Goal: Task Accomplishment & Management: Use online tool/utility

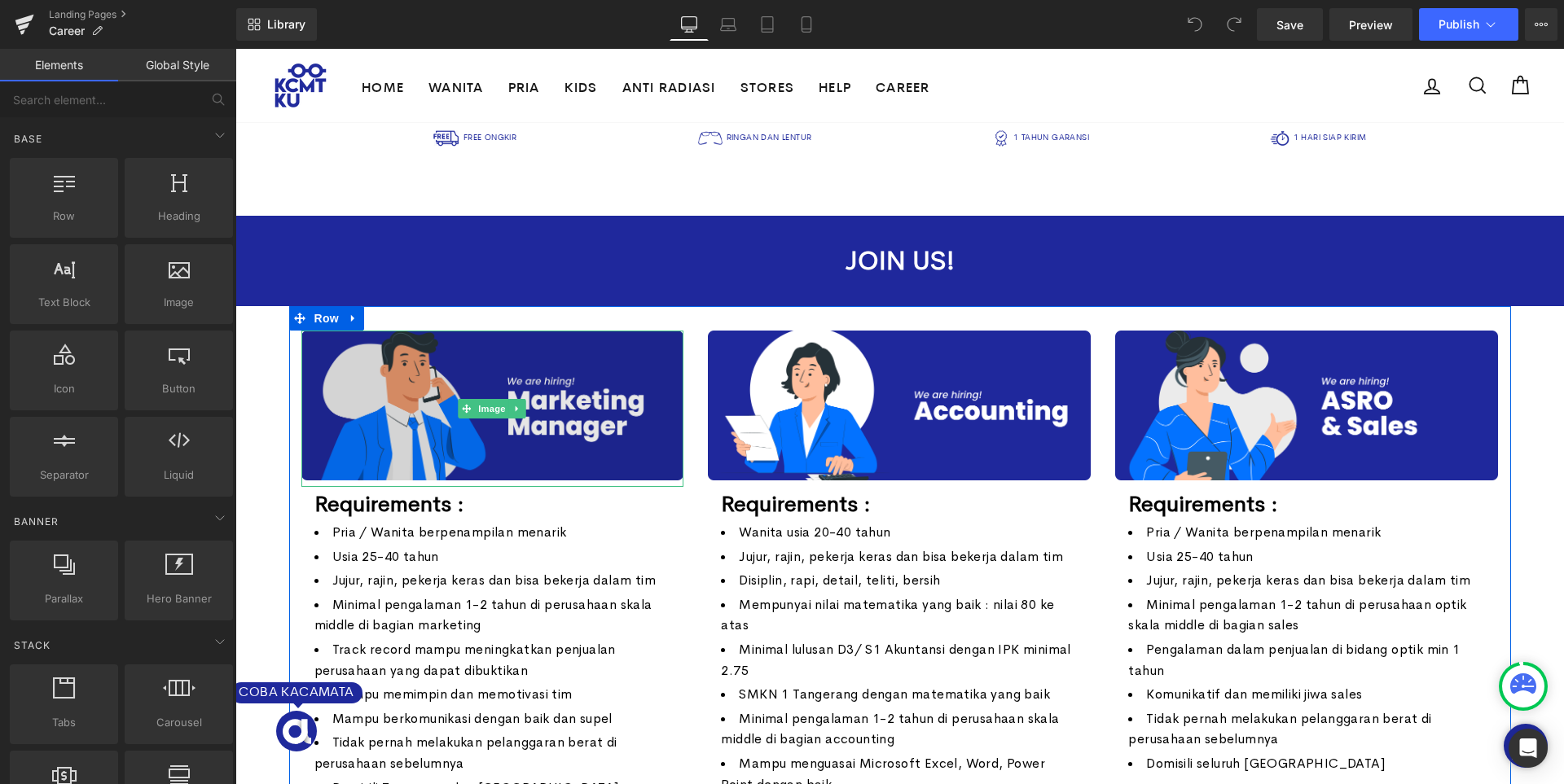
click at [550, 362] on img at bounding box center [493, 409] width 383 height 156
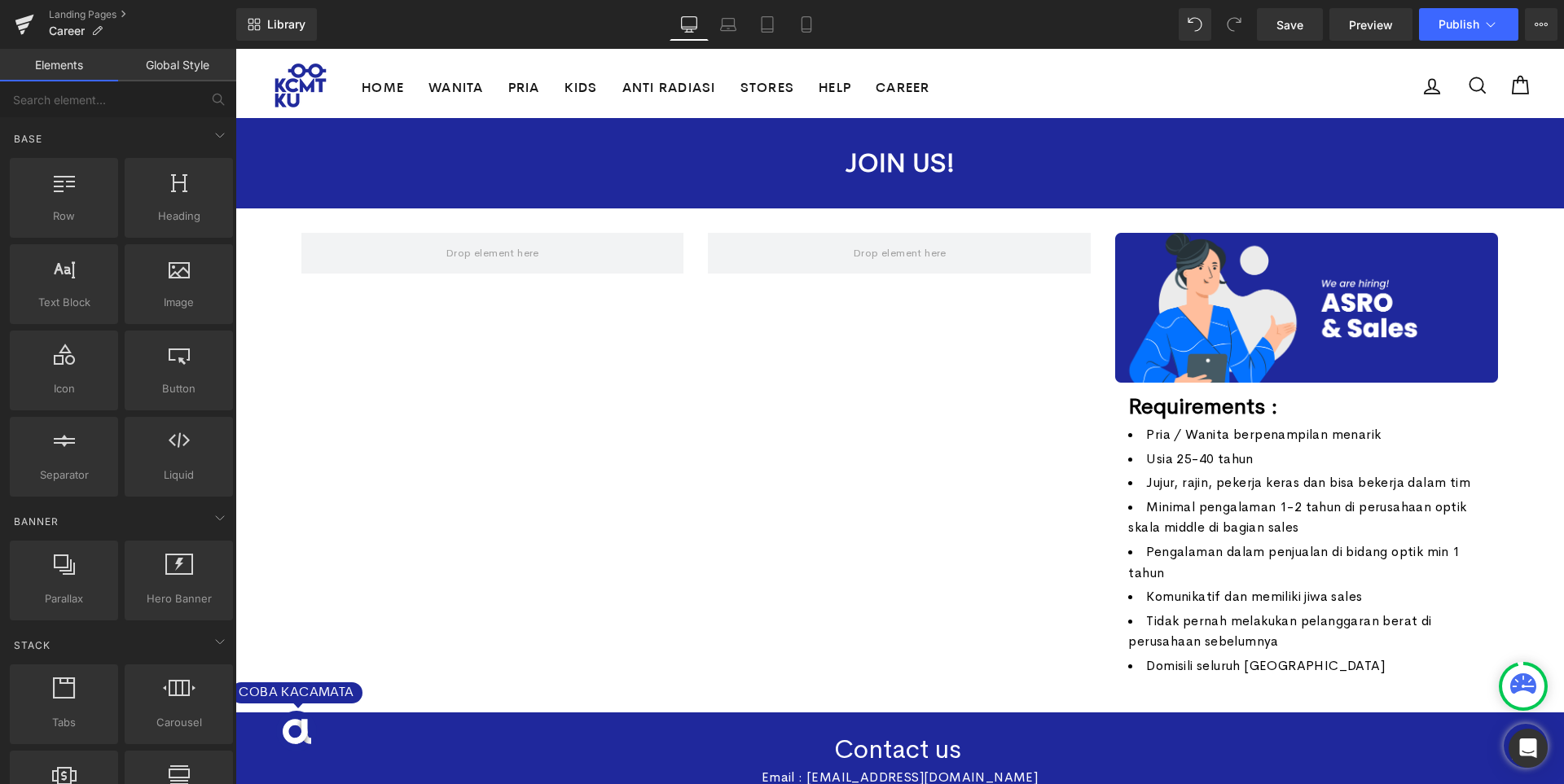
scroll to position [82, 0]
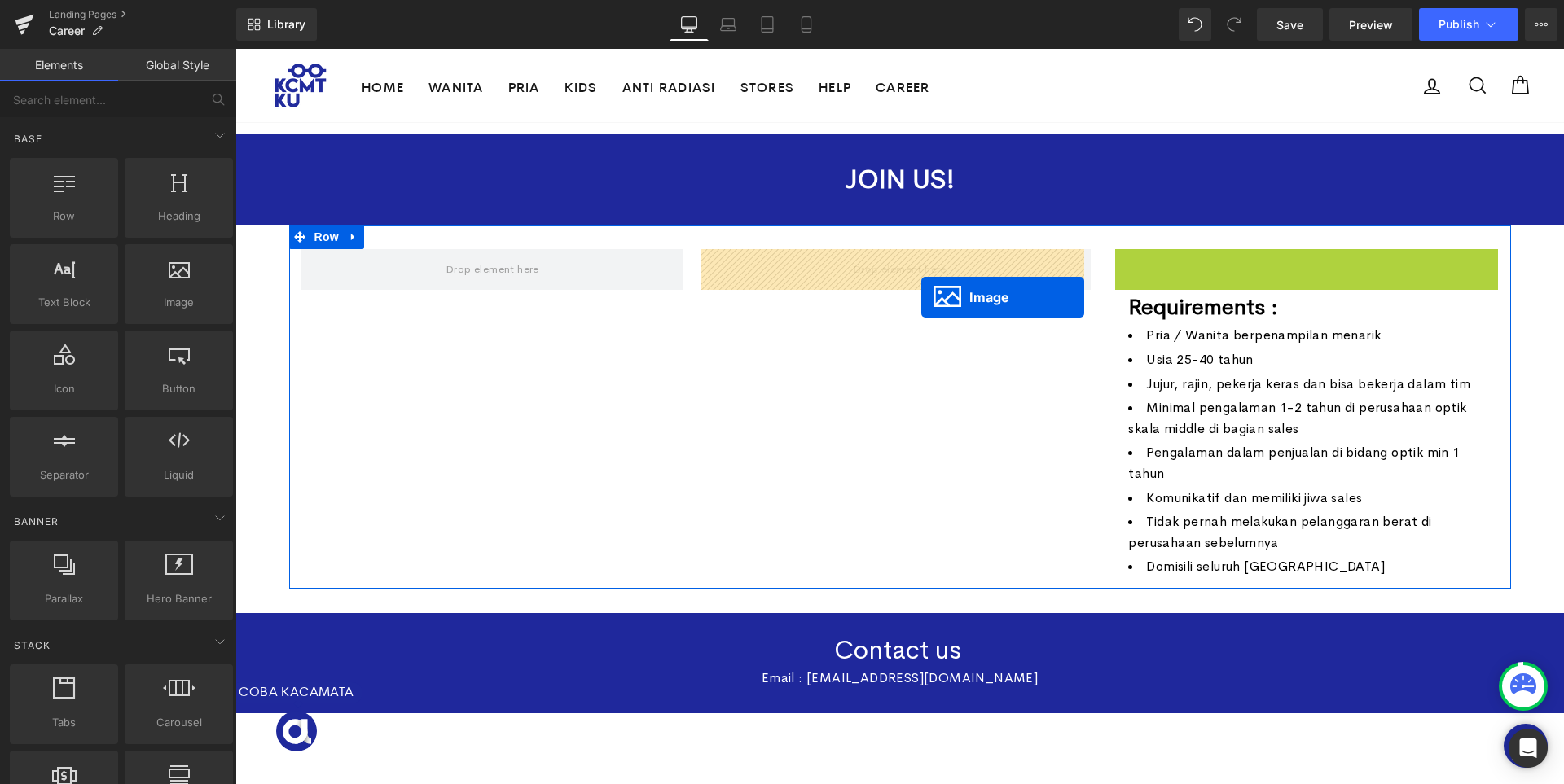
drag, startPoint x: 1279, startPoint y: 325, endPoint x: 922, endPoint y: 297, distance: 358.1
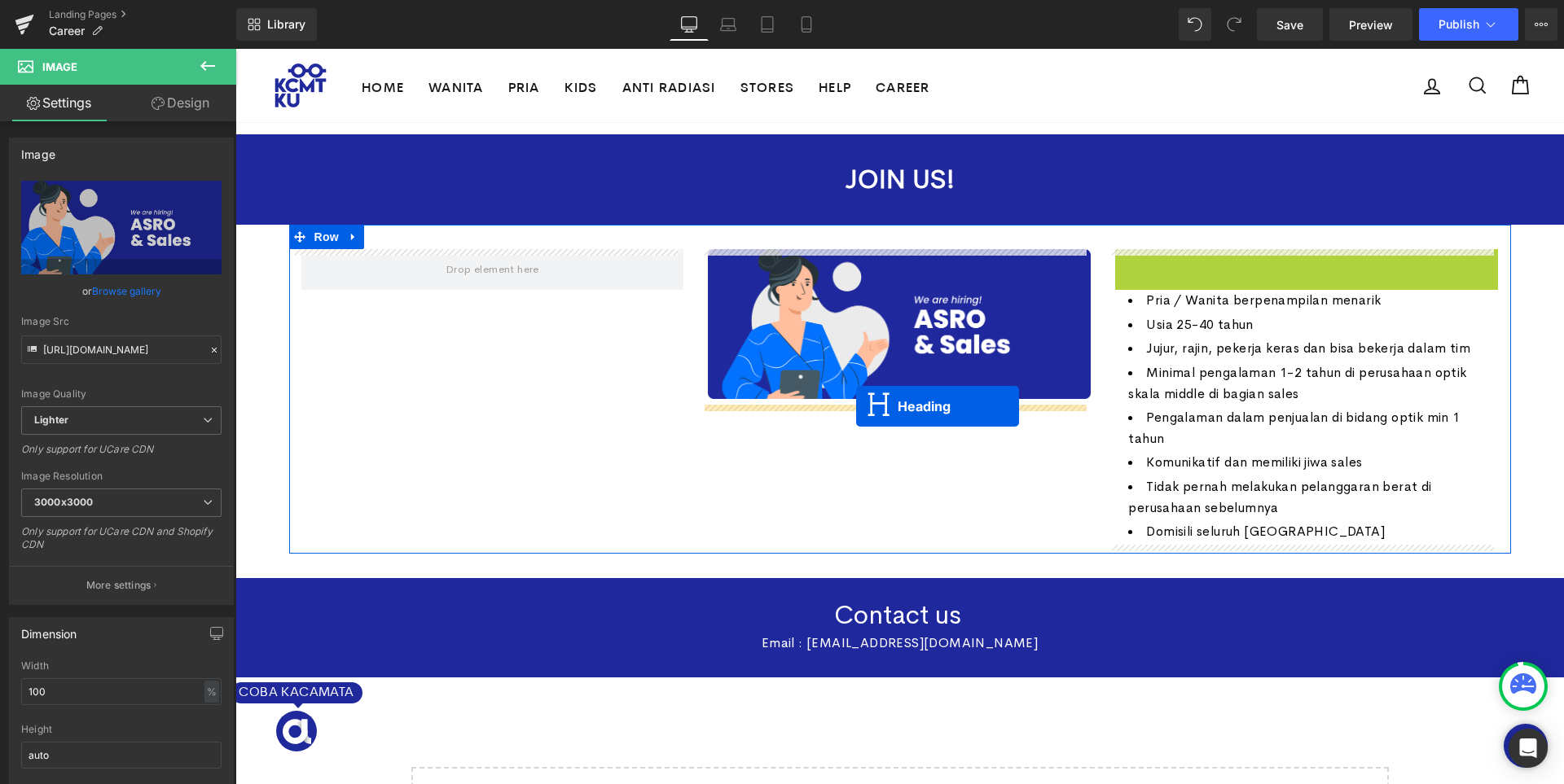
drag, startPoint x: 1266, startPoint y: 270, endPoint x: 856, endPoint y: 406, distance: 432.0
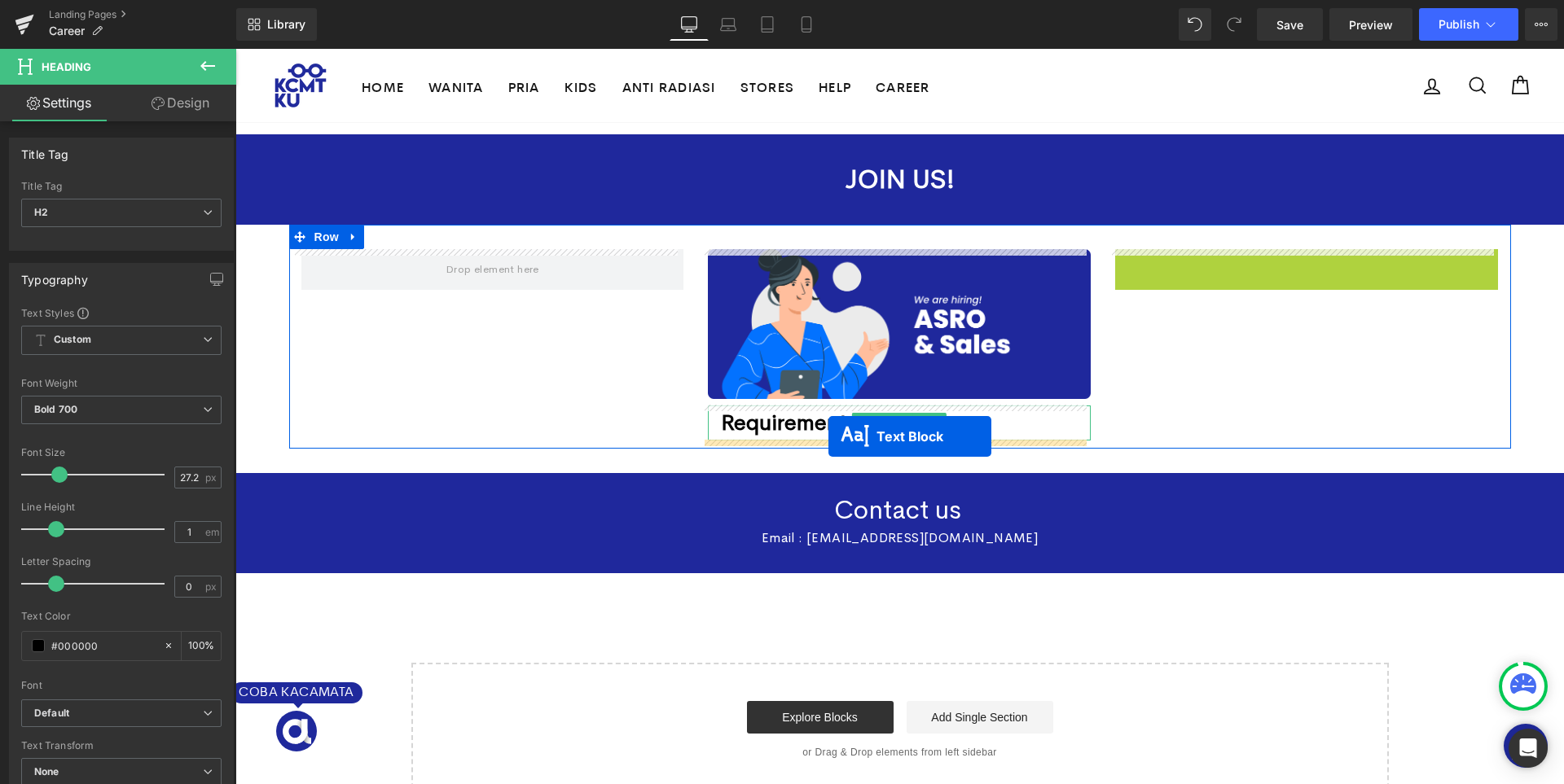
drag, startPoint x: 1257, startPoint y: 367, endPoint x: 829, endPoint y: 437, distance: 433.7
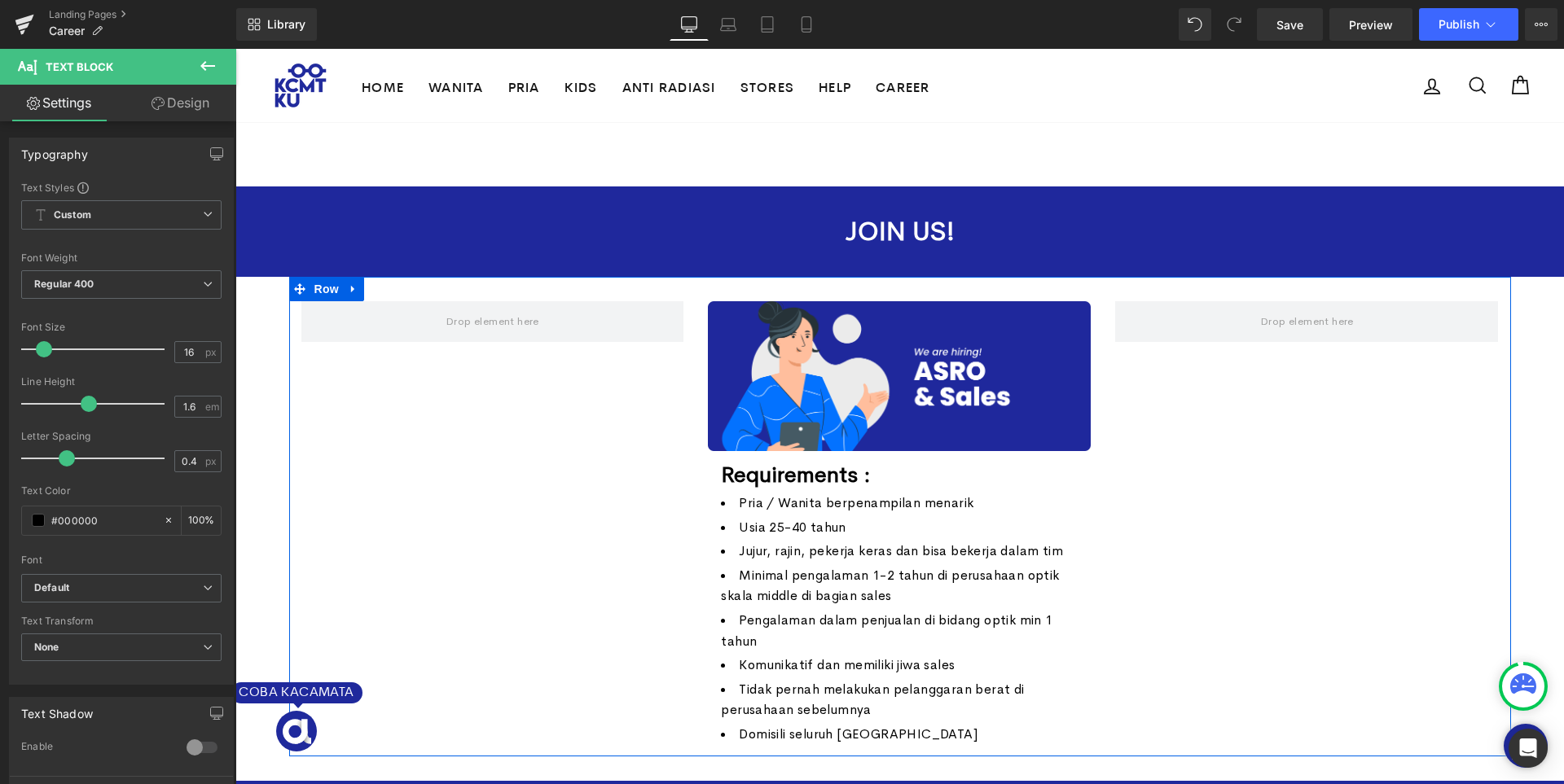
scroll to position [0, 0]
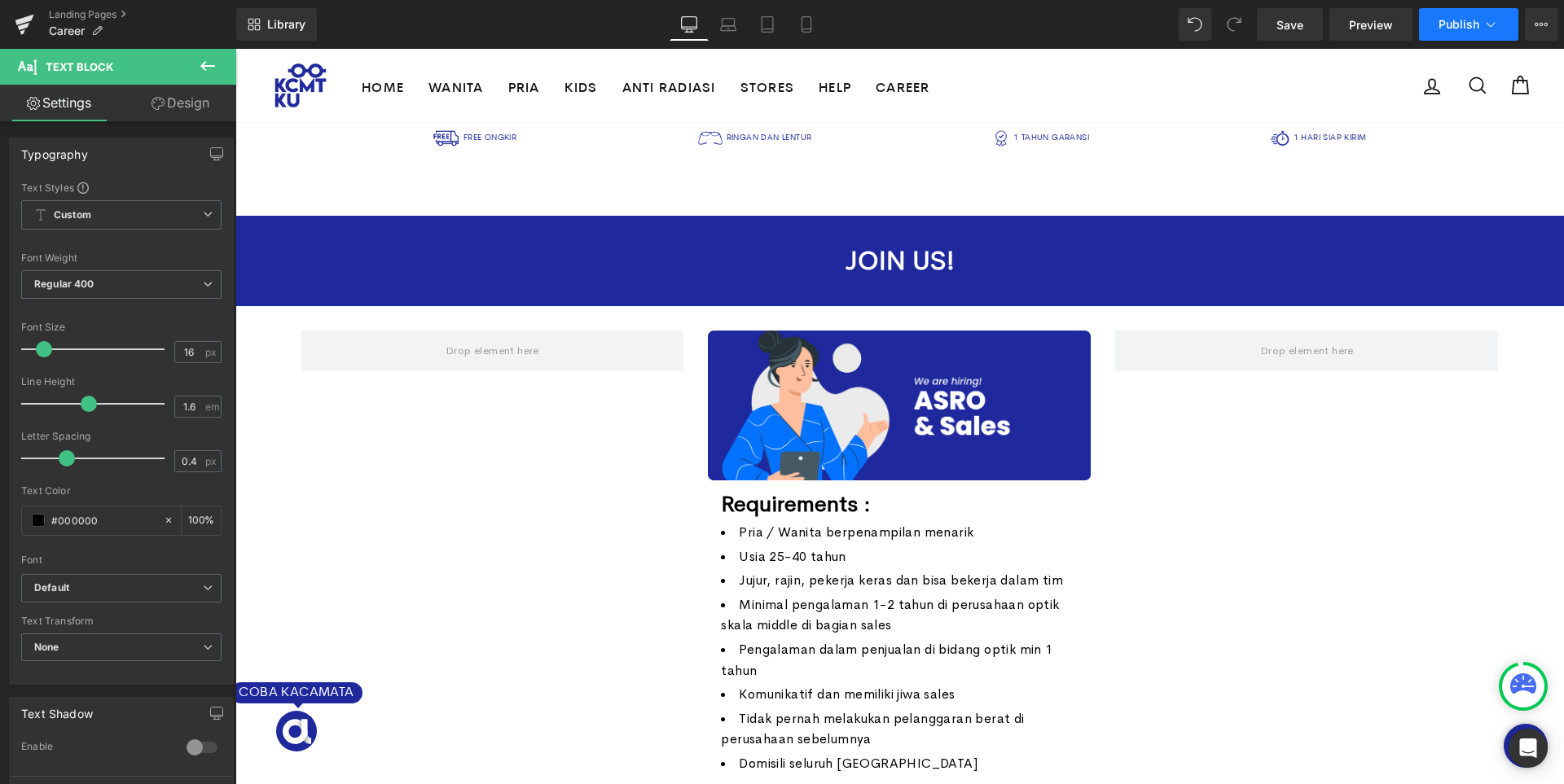
click at [1461, 31] on button "Publish" at bounding box center [1468, 24] width 99 height 33
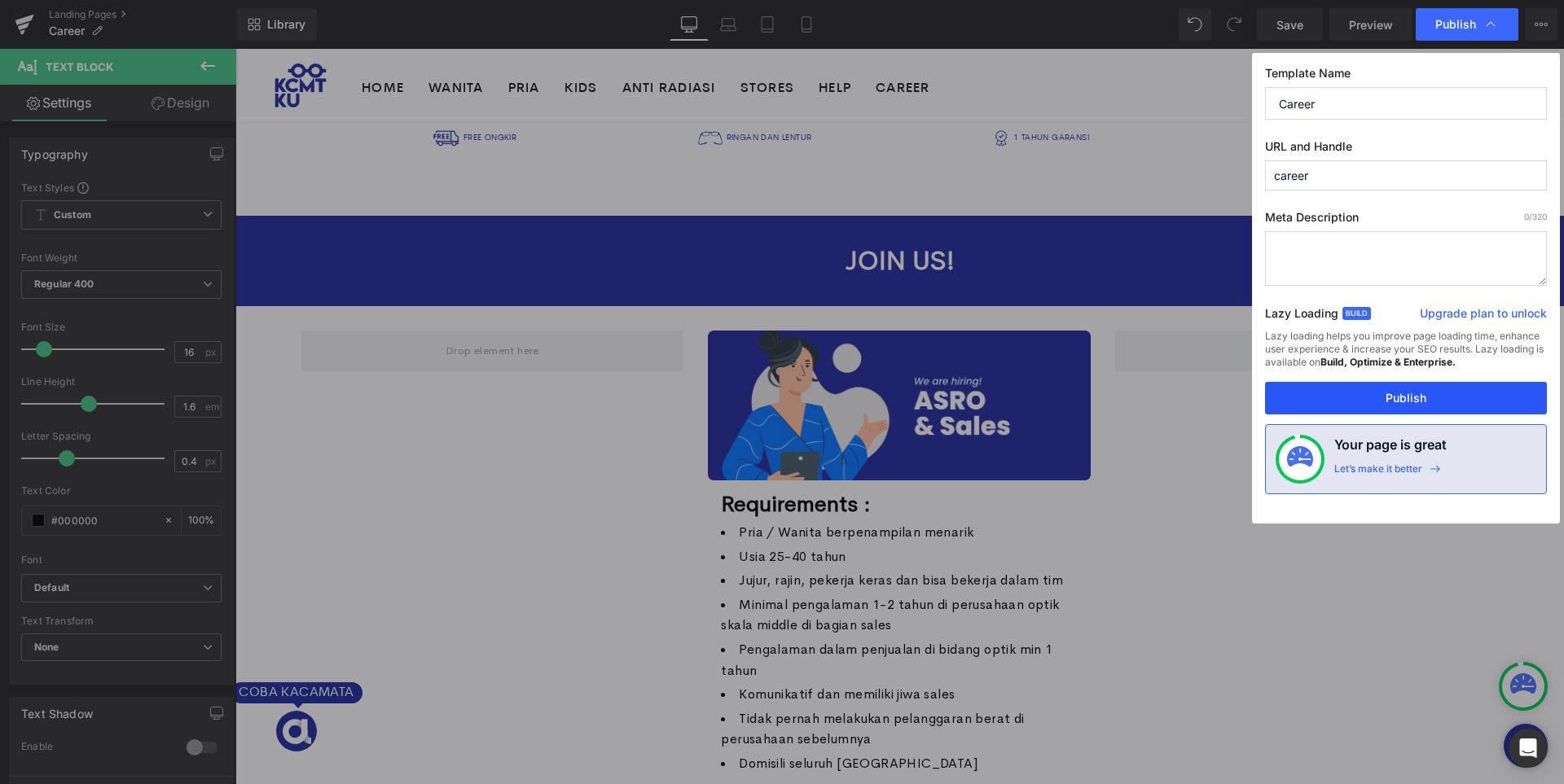
click at [1354, 405] on button "Publish" at bounding box center [1406, 398] width 282 height 33
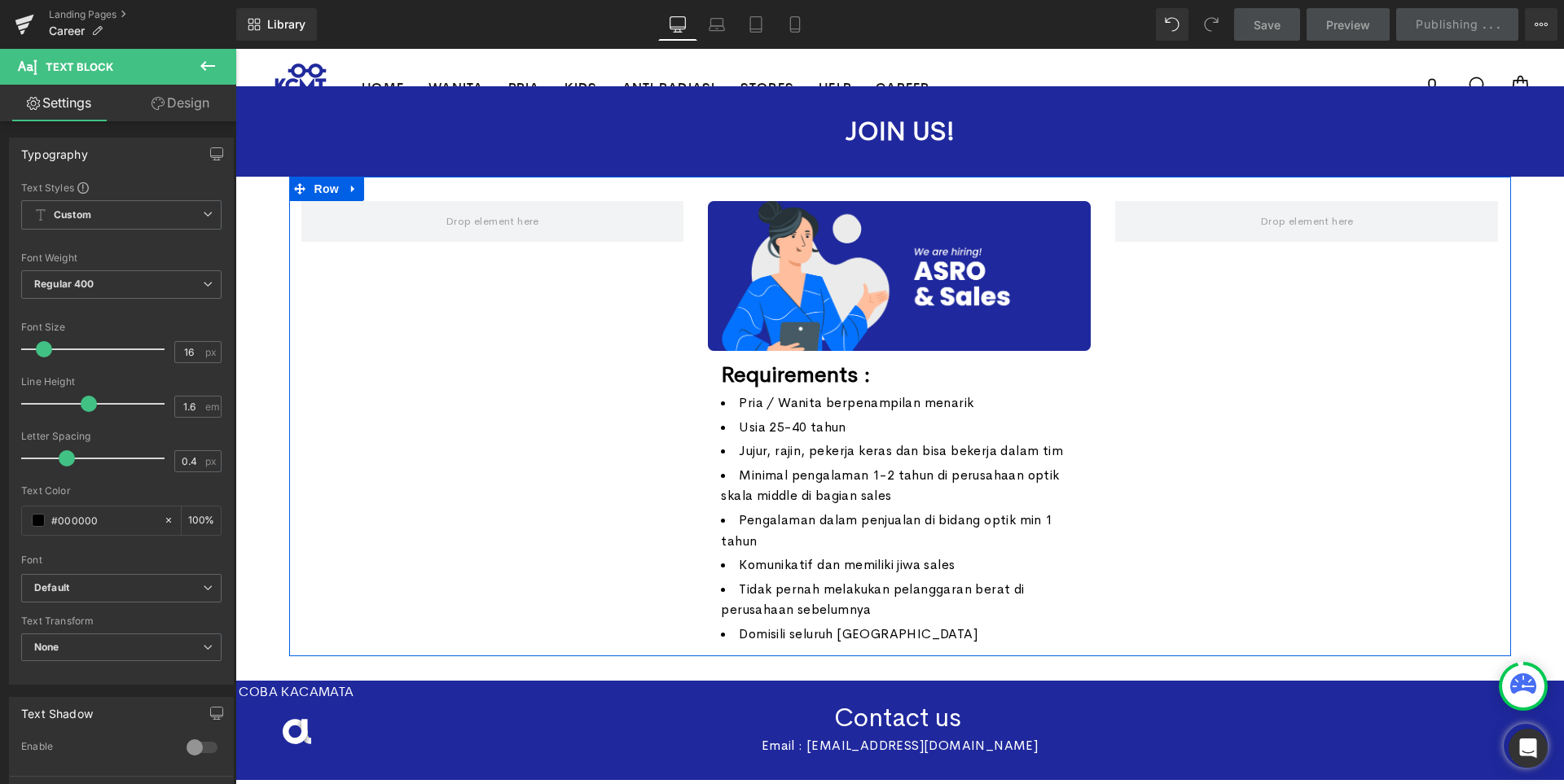
scroll to position [163, 0]
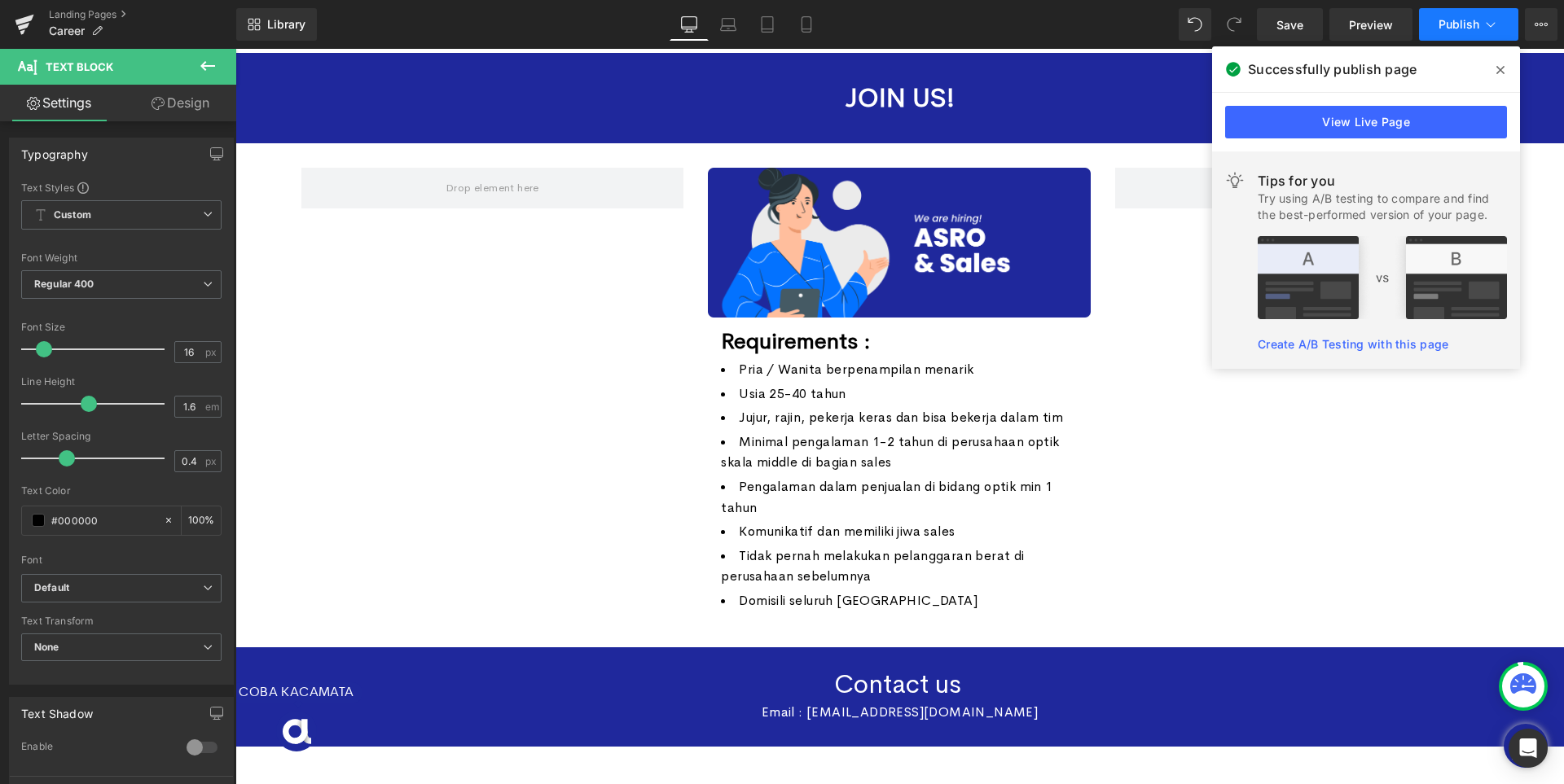
click at [1452, 36] on button "Publish" at bounding box center [1468, 24] width 99 height 33
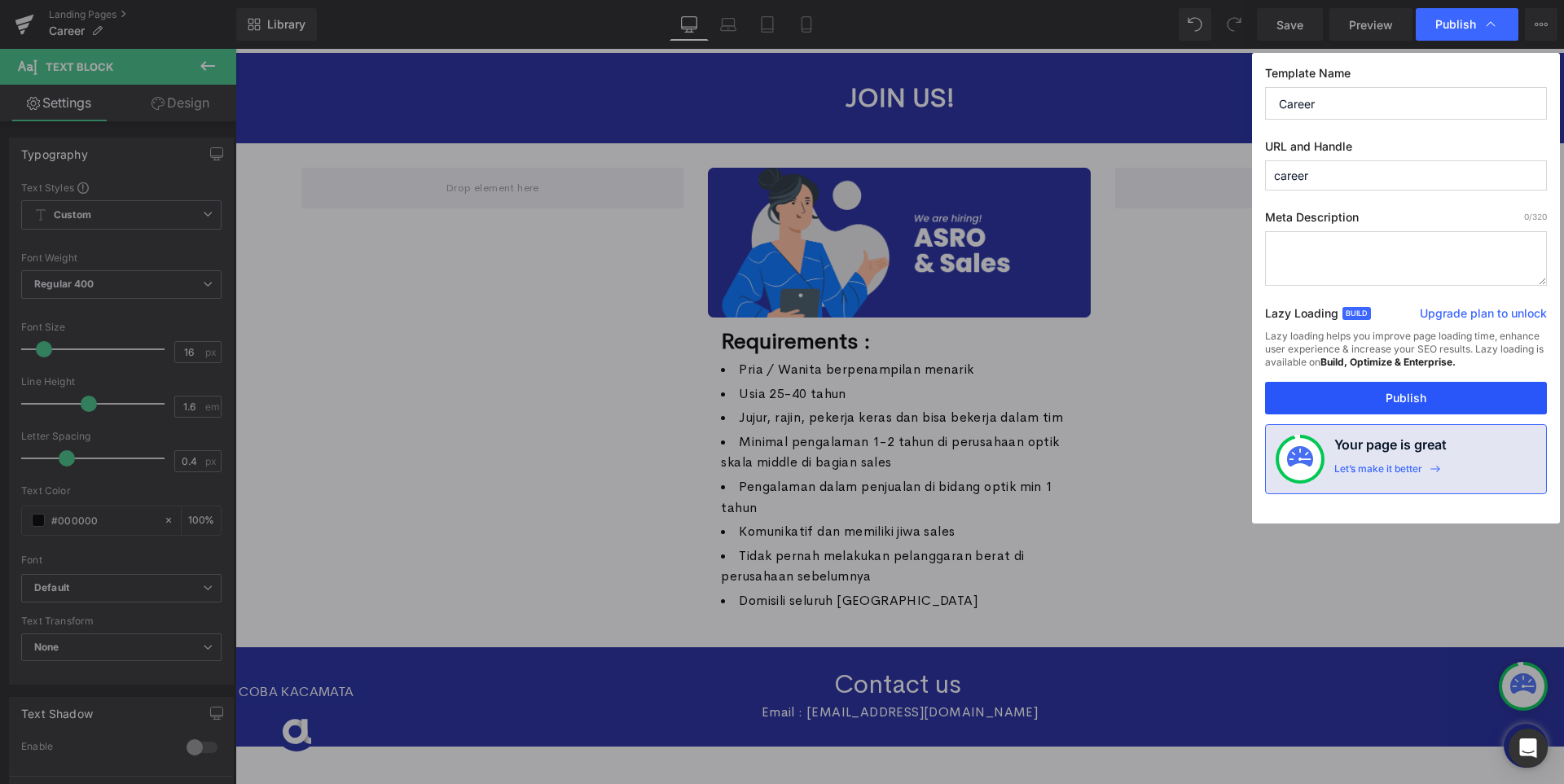
click at [1405, 389] on button "Publish" at bounding box center [1406, 398] width 282 height 33
